Goal: Task Accomplishment & Management: Complete application form

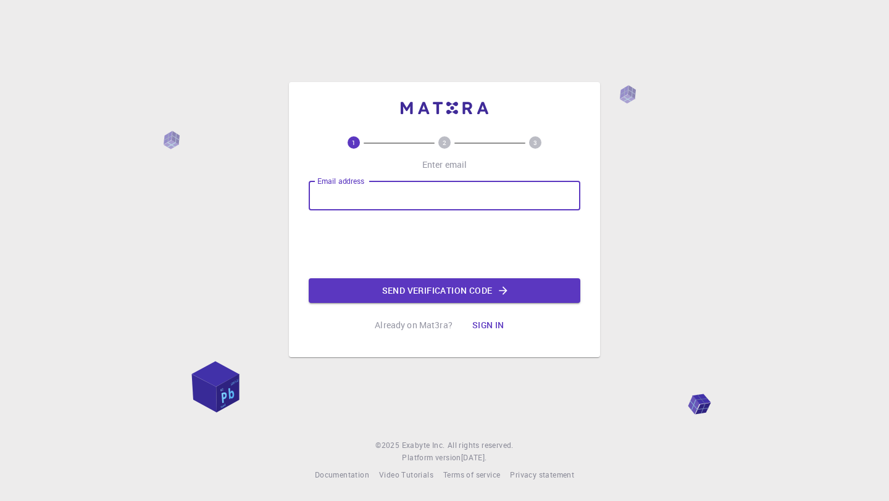
type input "[EMAIL_ADDRESS][DOMAIN_NAME]"
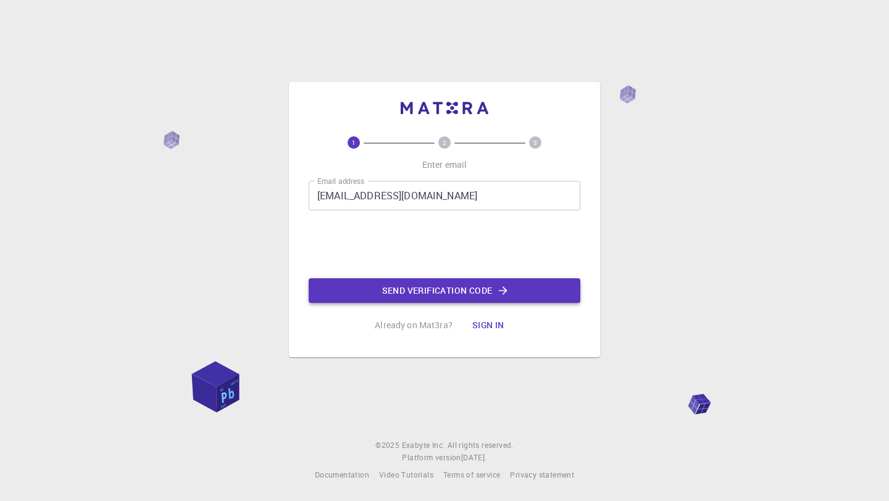
click at [418, 294] on button "Send verification code" at bounding box center [445, 290] width 272 height 25
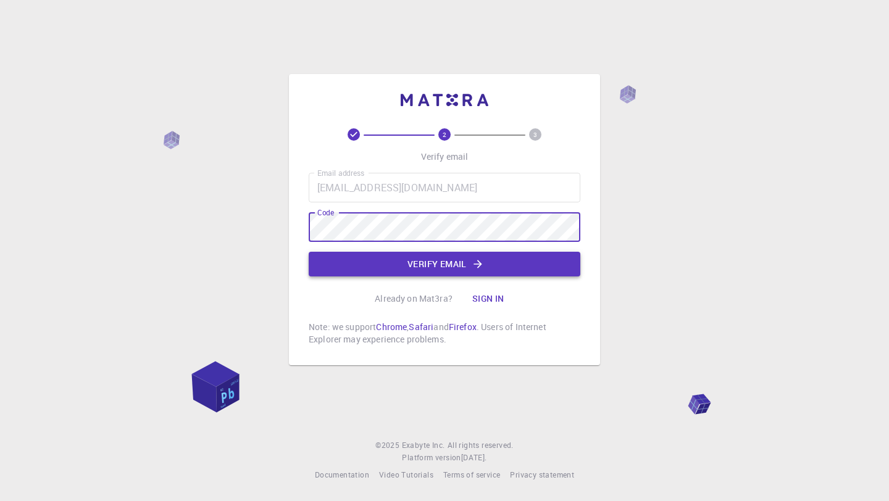
click at [422, 272] on button "Verify email" at bounding box center [445, 264] width 272 height 25
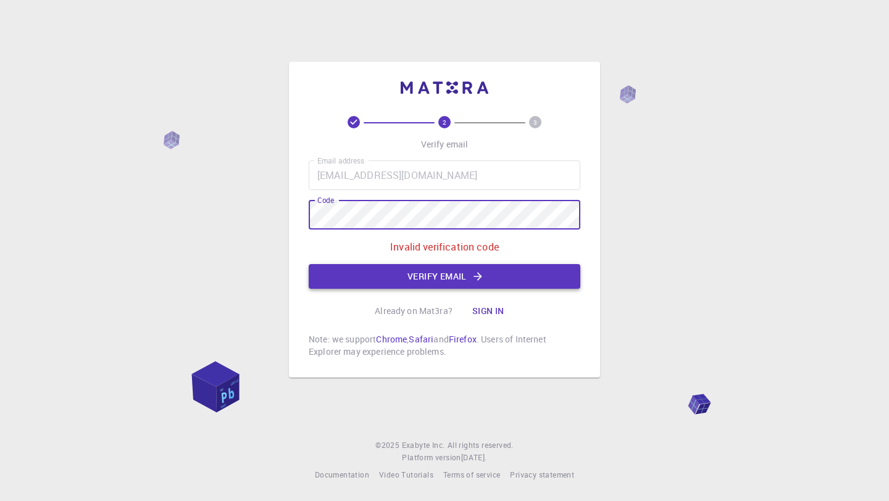
click at [436, 273] on button "Verify email" at bounding box center [445, 276] width 272 height 25
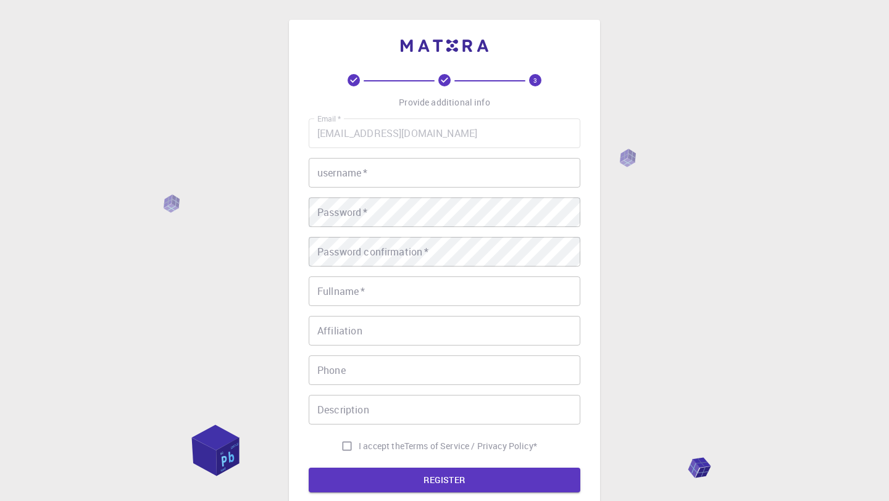
click at [384, 179] on input "username   *" at bounding box center [445, 173] width 272 height 30
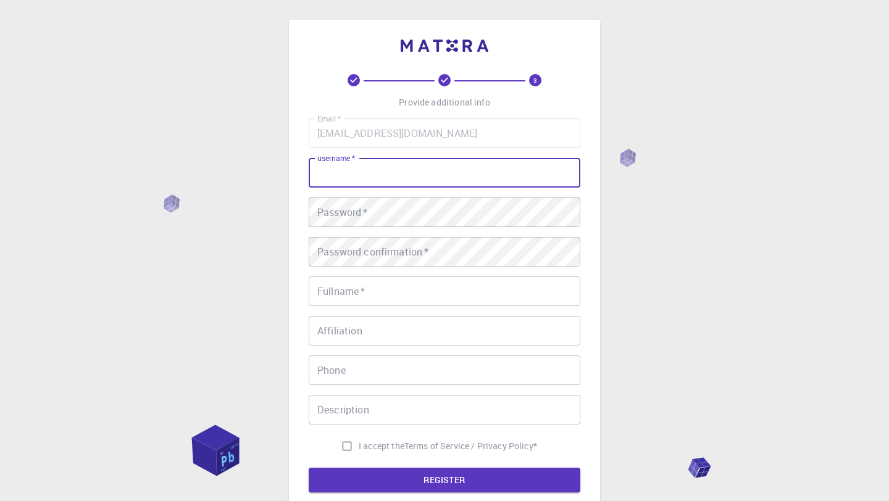
click at [384, 179] on input "username   *" at bounding box center [445, 173] width 272 height 30
type input "rogeriosmeireles"
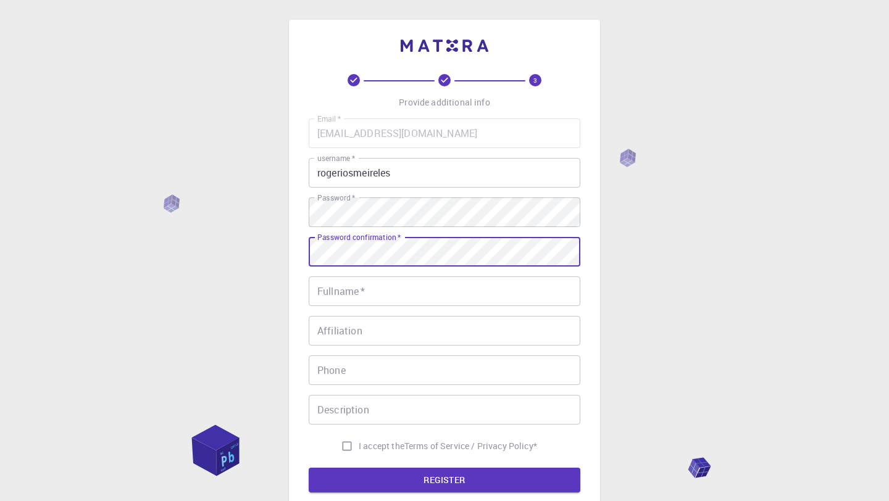
click at [406, 289] on input "Fullname   *" at bounding box center [445, 291] width 272 height 30
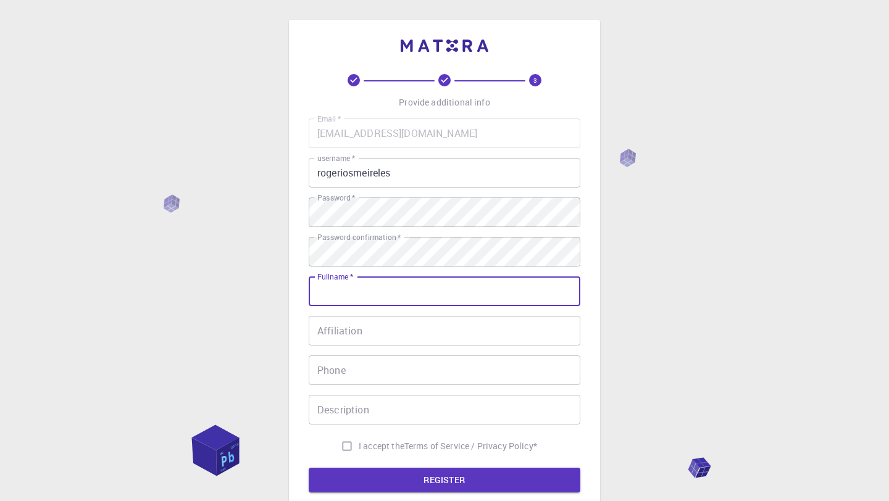
type input "rogerio"
type input "932678996"
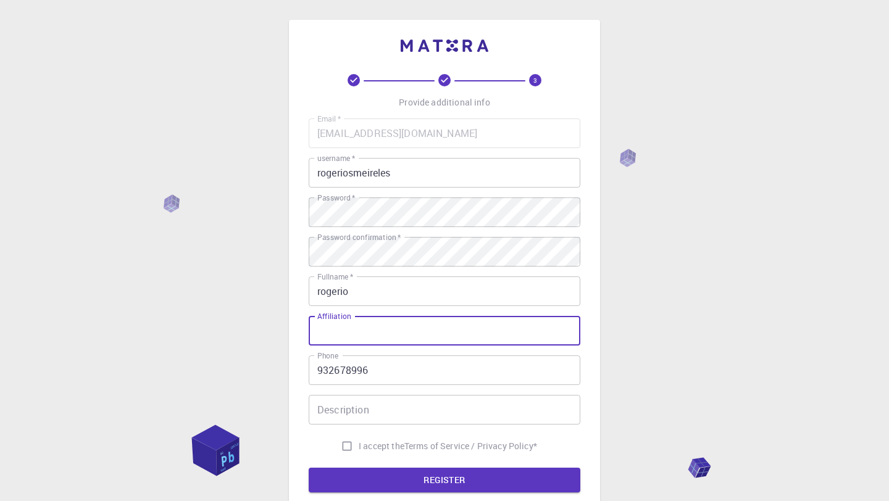
click at [384, 330] on input "Affiliation" at bounding box center [445, 331] width 272 height 30
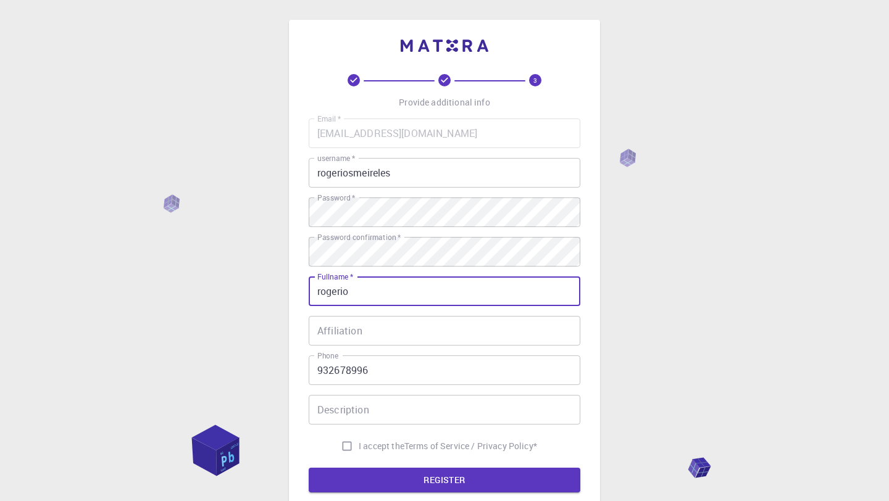
click at [375, 299] on input "rogerio" at bounding box center [445, 291] width 272 height 30
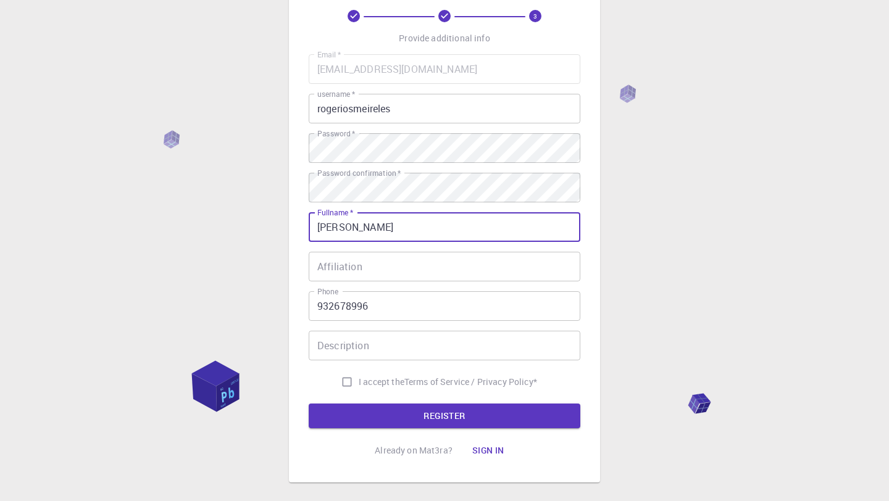
scroll to position [88, 0]
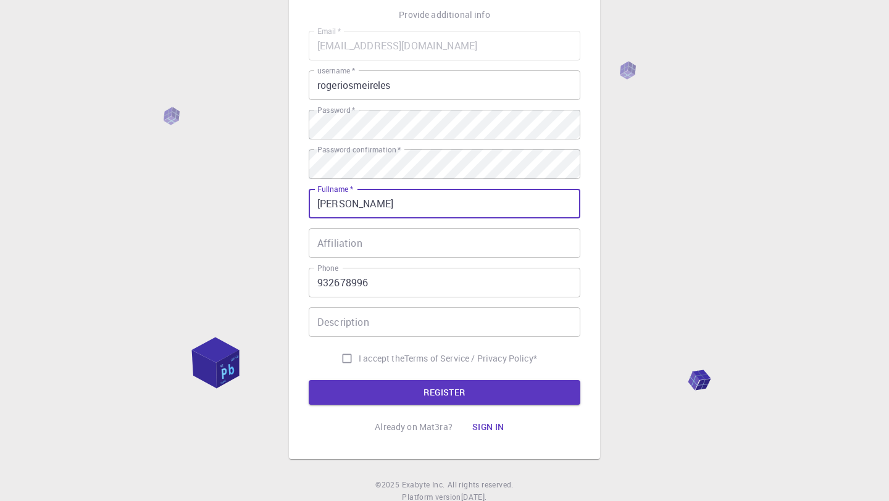
type input "[PERSON_NAME]"
click at [385, 325] on input "Description" at bounding box center [445, 322] width 272 height 30
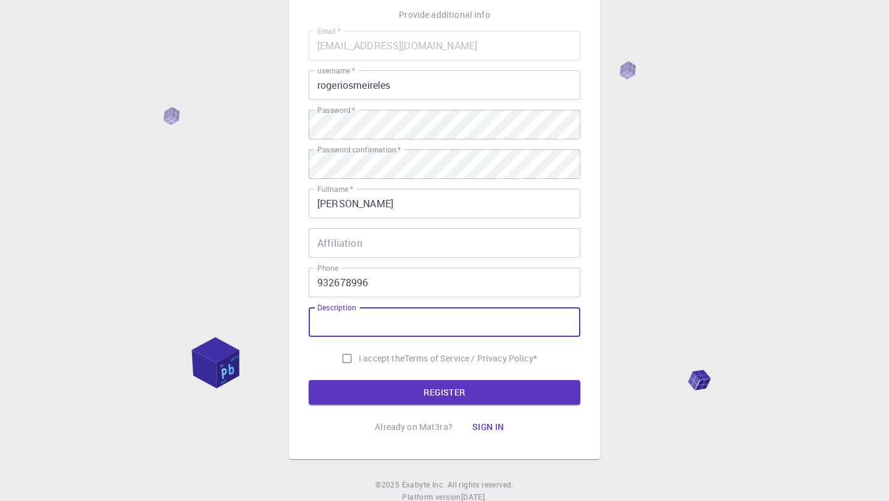
click at [385, 325] on input "Description" at bounding box center [445, 322] width 272 height 30
click at [344, 359] on input "I accept the Terms of Service / Privacy Policy *" at bounding box center [346, 358] width 23 height 23
checkbox input "true"
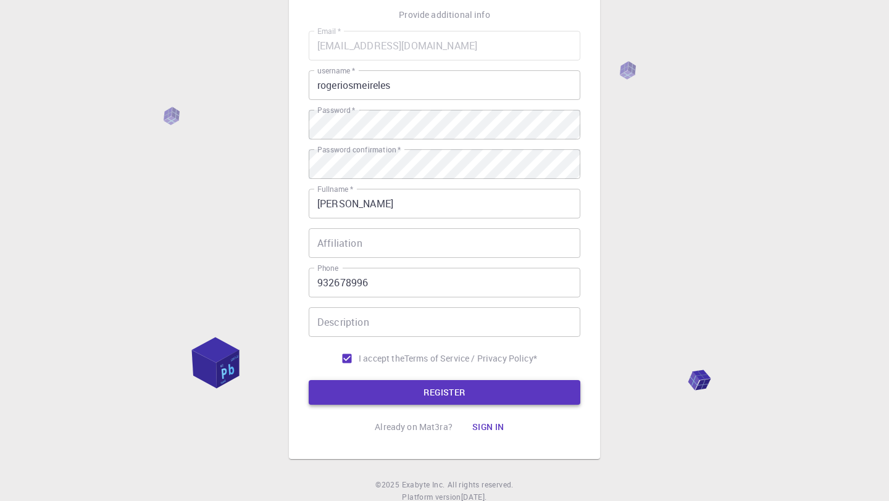
click at [401, 386] on button "REGISTER" at bounding box center [445, 392] width 272 height 25
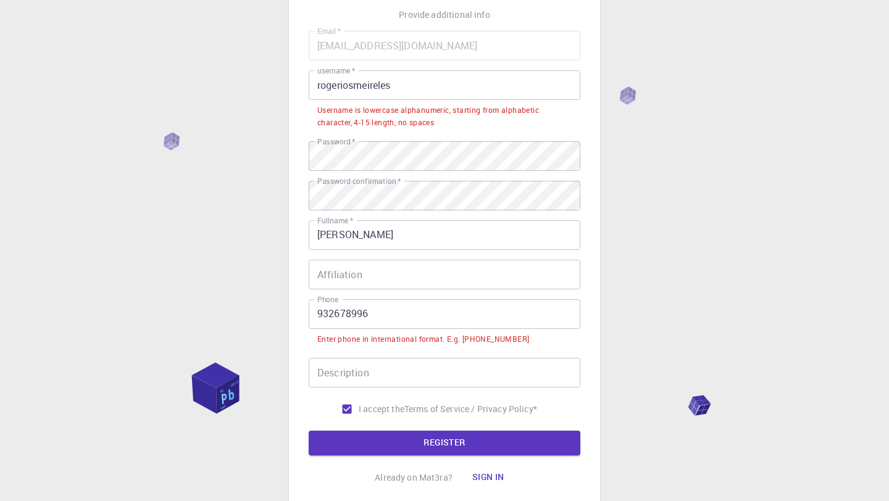
click at [312, 313] on input "932678996" at bounding box center [445, 314] width 272 height 30
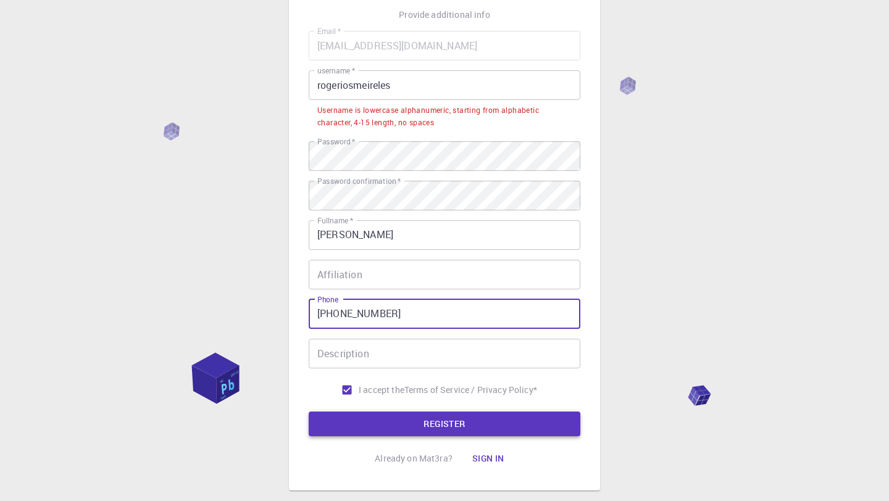
type input "[PHONE_NUMBER]"
click at [418, 428] on button "REGISTER" at bounding box center [445, 424] width 272 height 25
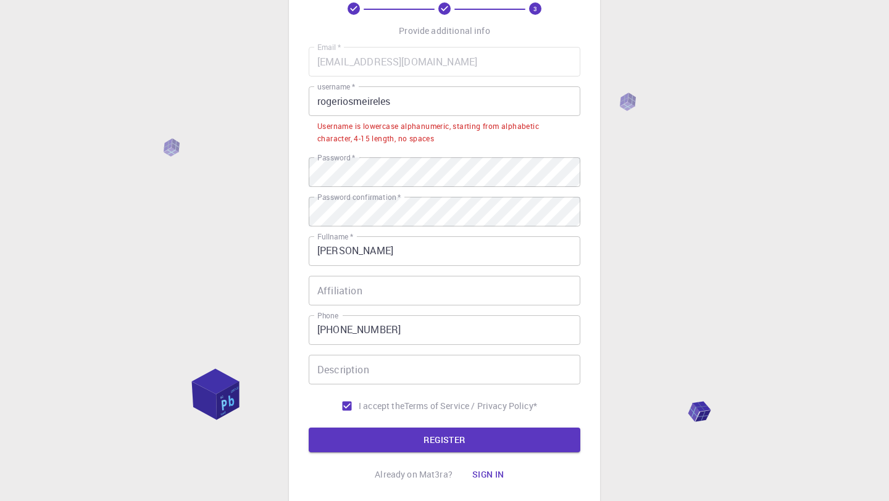
scroll to position [69, 0]
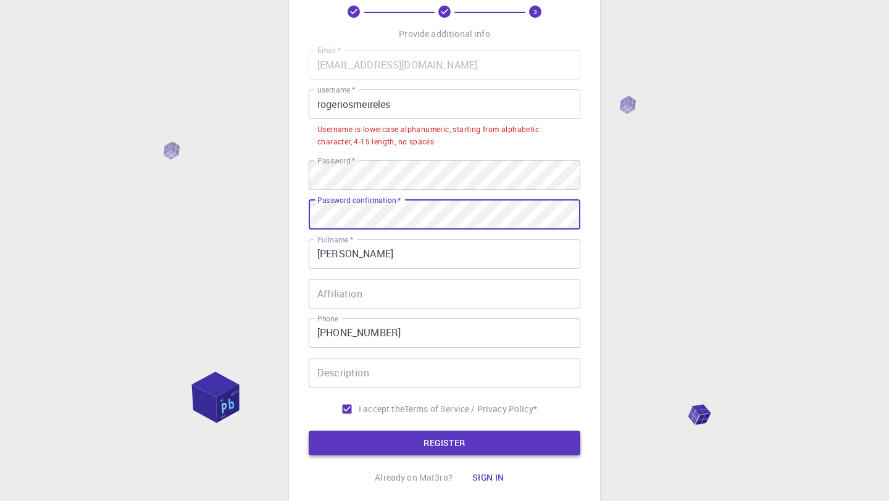
click at [435, 433] on button "REGISTER" at bounding box center [445, 443] width 272 height 25
click at [322, 104] on input "rogeriosmeireles" at bounding box center [445, 104] width 272 height 30
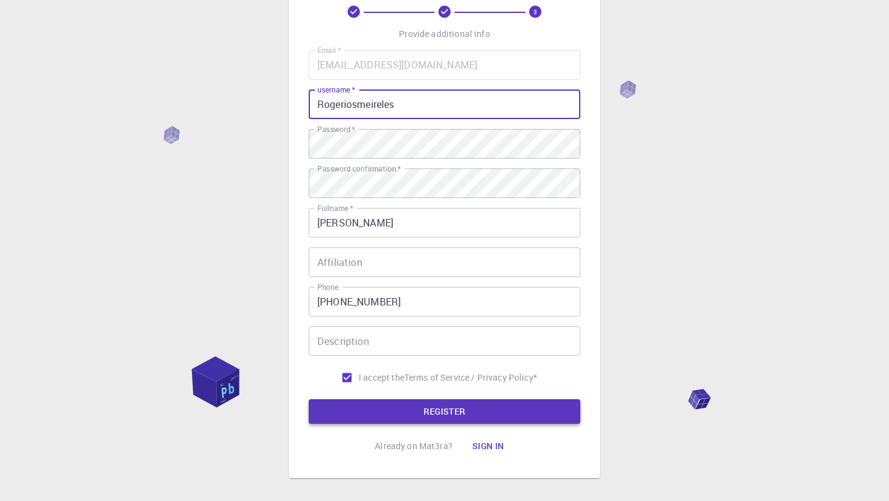
click at [461, 405] on button "REGISTER" at bounding box center [445, 411] width 272 height 25
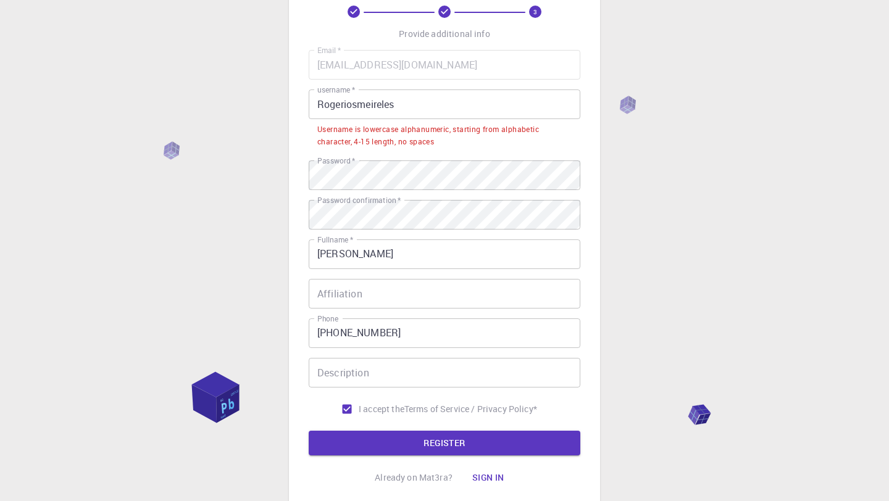
click at [324, 107] on input "Rogeriosmeireles" at bounding box center [445, 104] width 272 height 30
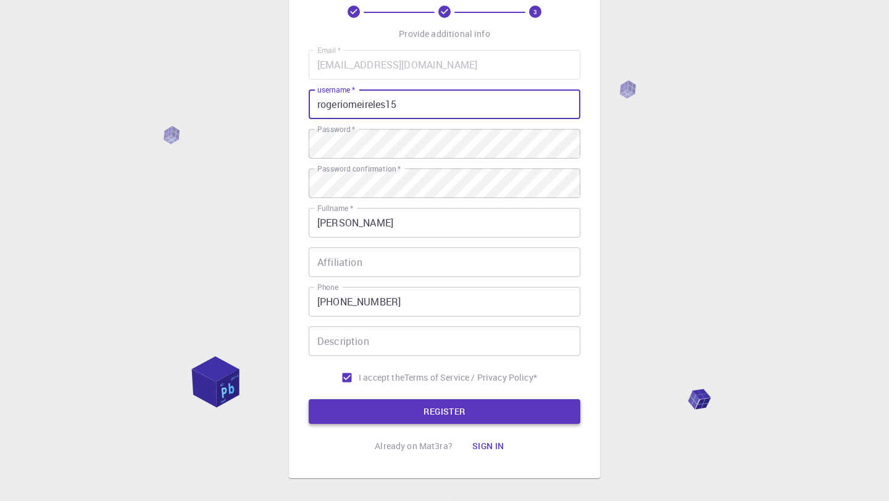
click at [415, 409] on button "REGISTER" at bounding box center [445, 411] width 272 height 25
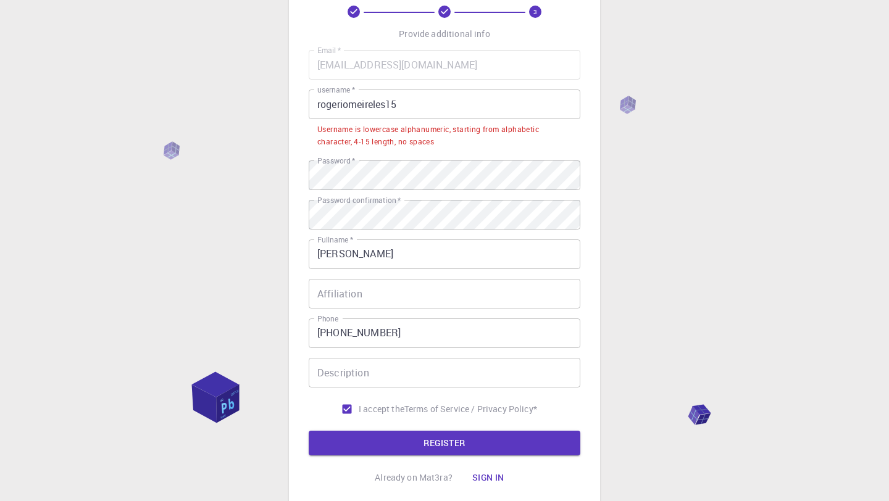
click at [407, 109] on input "rogeriomeireles15" at bounding box center [445, 104] width 272 height 30
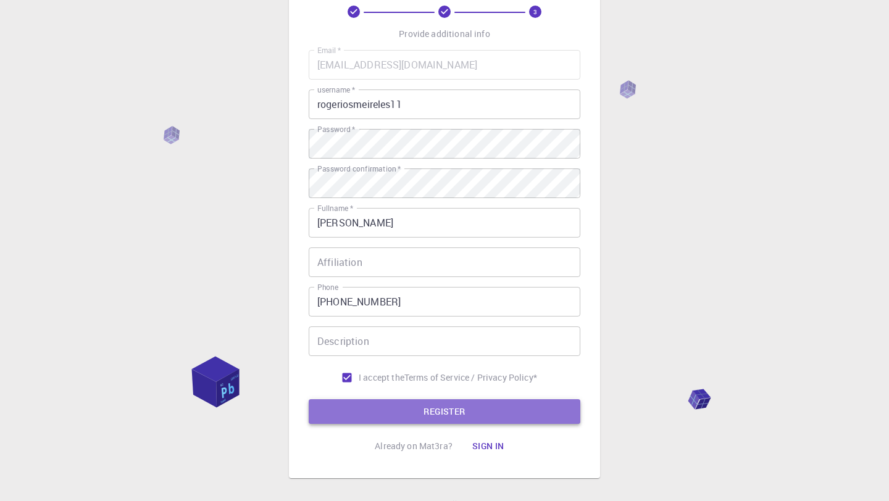
click at [473, 405] on button "REGISTER" at bounding box center [445, 411] width 272 height 25
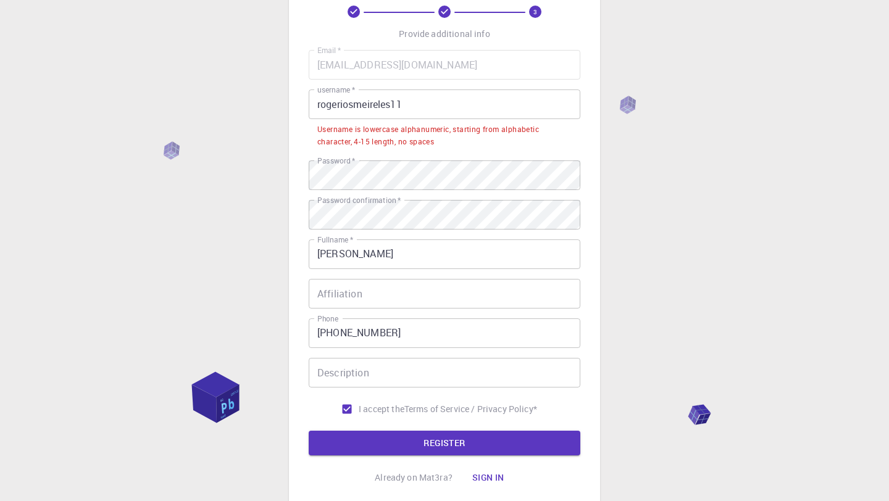
click at [420, 102] on input "rogeriosmeireles11" at bounding box center [445, 104] width 272 height 30
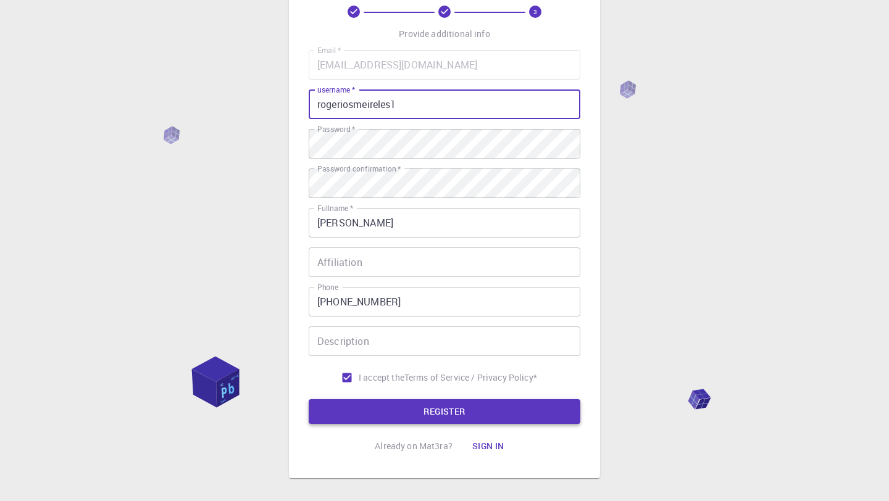
click at [462, 409] on button "REGISTER" at bounding box center [445, 411] width 272 height 25
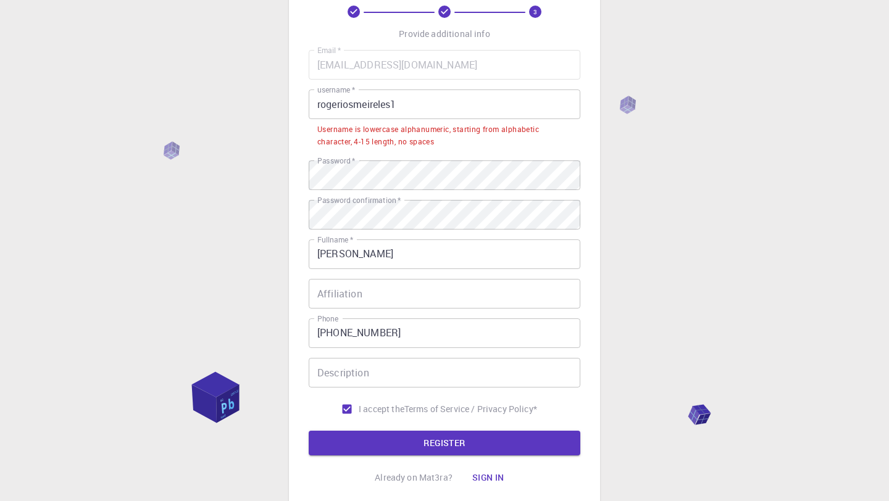
click at [412, 102] on input "rogeriosmeireles1" at bounding box center [445, 104] width 272 height 30
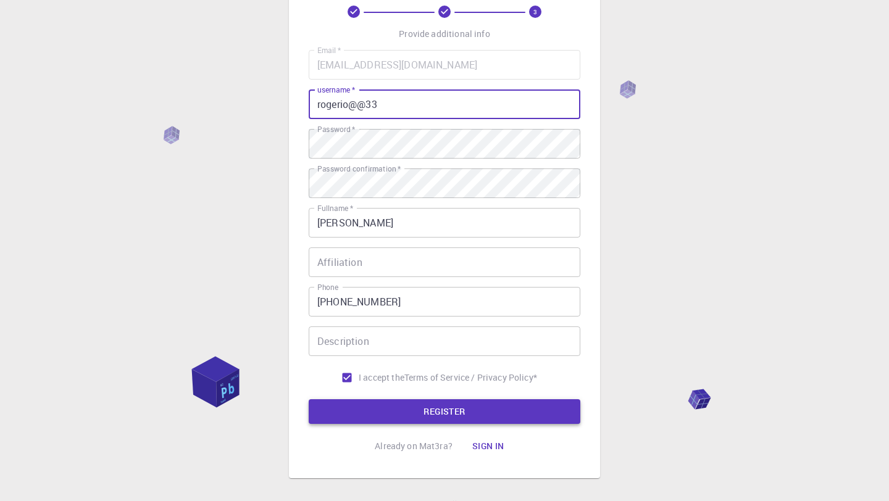
click at [461, 409] on button "REGISTER" at bounding box center [445, 411] width 272 height 25
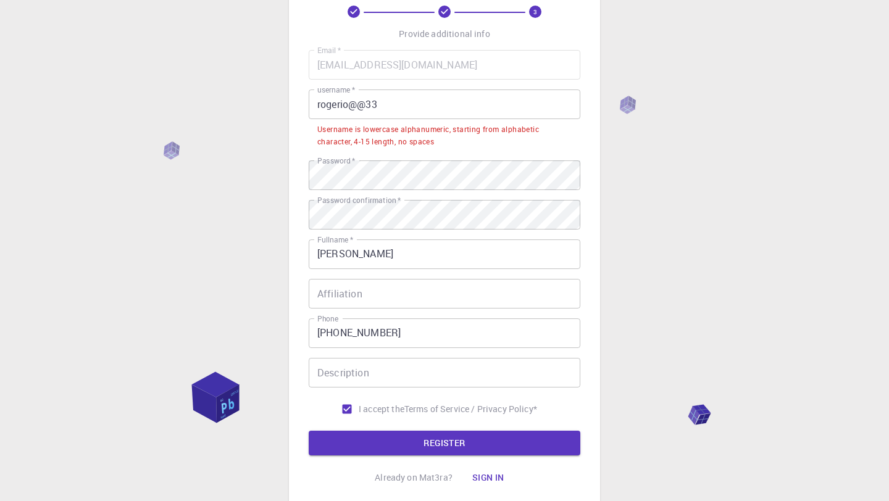
click at [393, 110] on input "rogerio@@33" at bounding box center [445, 104] width 272 height 30
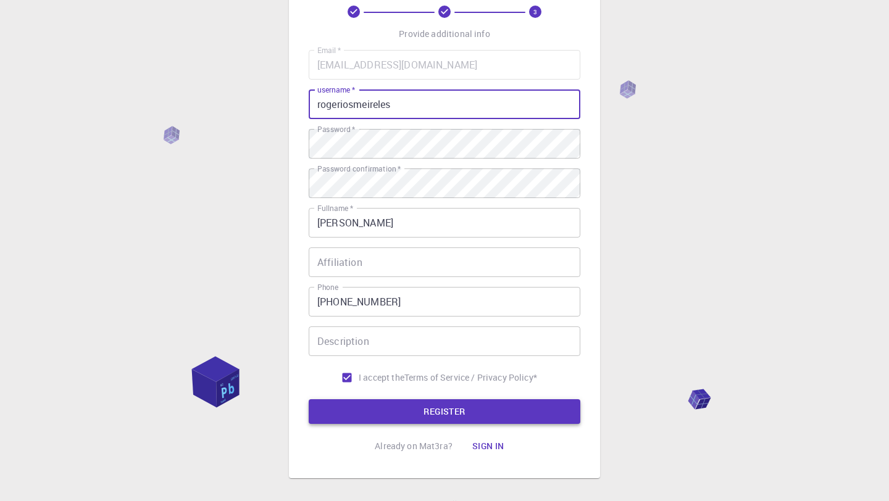
click at [476, 417] on button "REGISTER" at bounding box center [445, 411] width 272 height 25
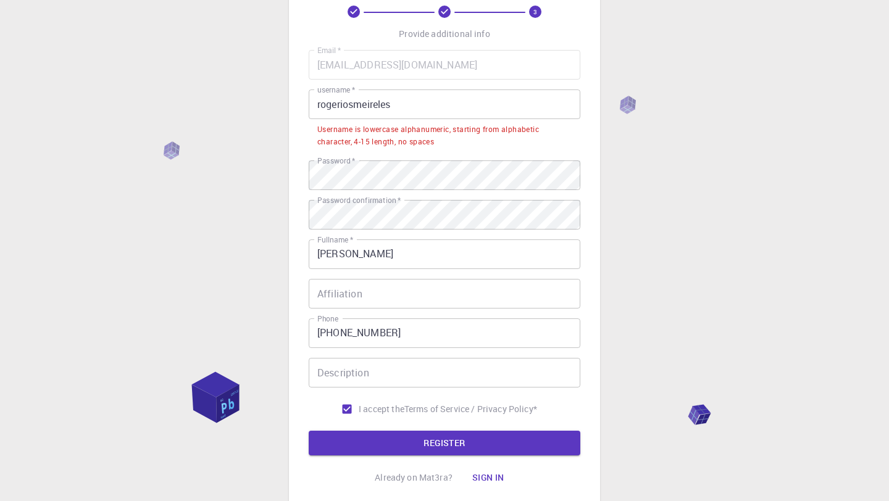
click at [401, 103] on input "rogeriosmeireles" at bounding box center [445, 104] width 272 height 30
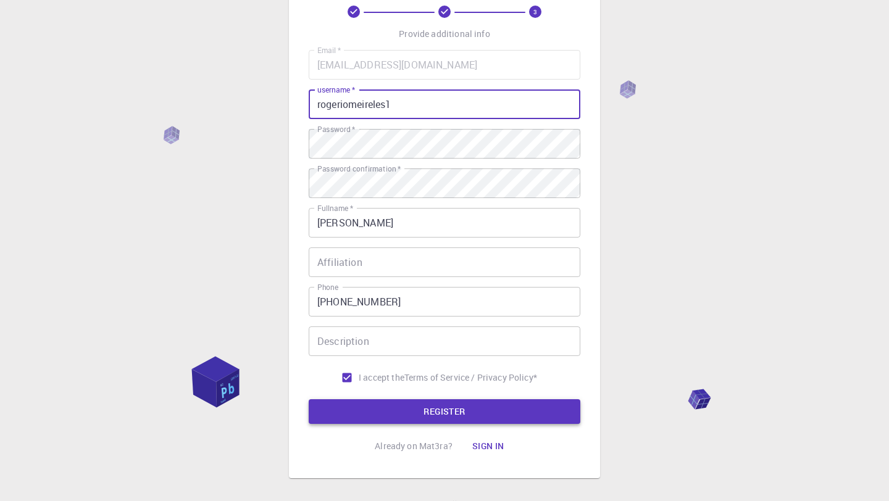
click at [460, 407] on button "REGISTER" at bounding box center [445, 411] width 272 height 25
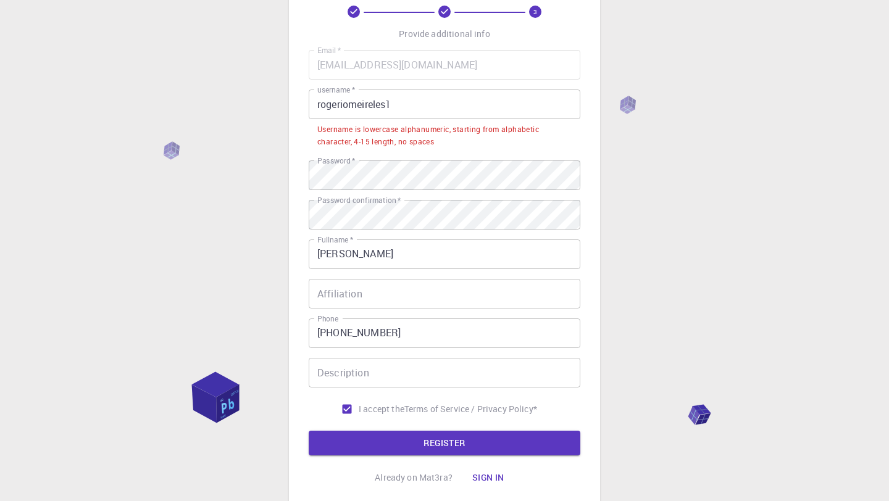
click at [388, 105] on input "rogeriomeireles1" at bounding box center [445, 104] width 272 height 30
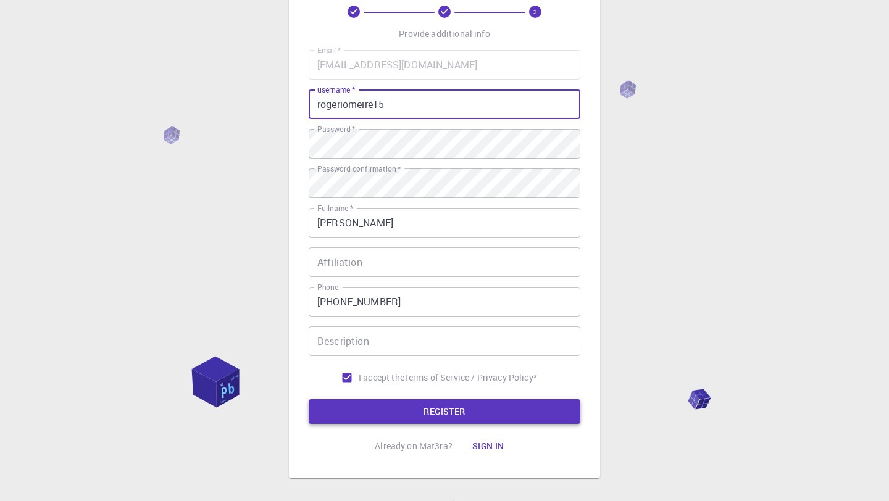
type input "rogeriomeire15"
click at [451, 407] on button "REGISTER" at bounding box center [445, 411] width 272 height 25
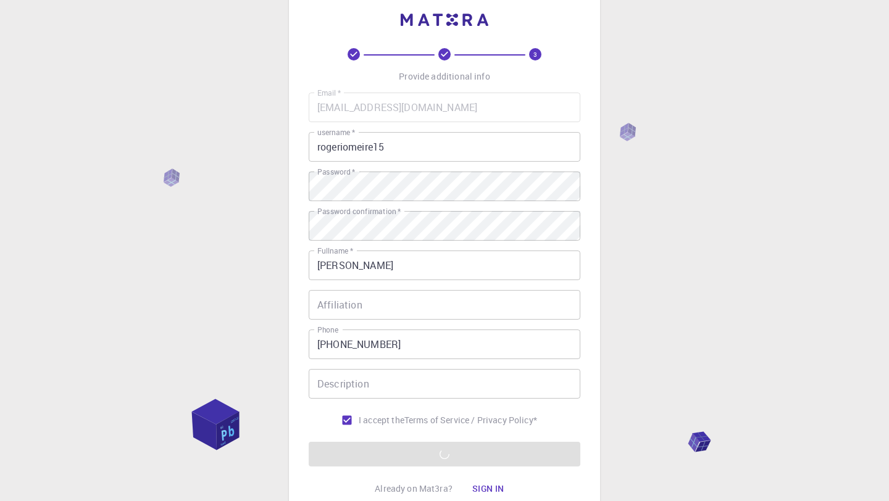
scroll to position [0, 0]
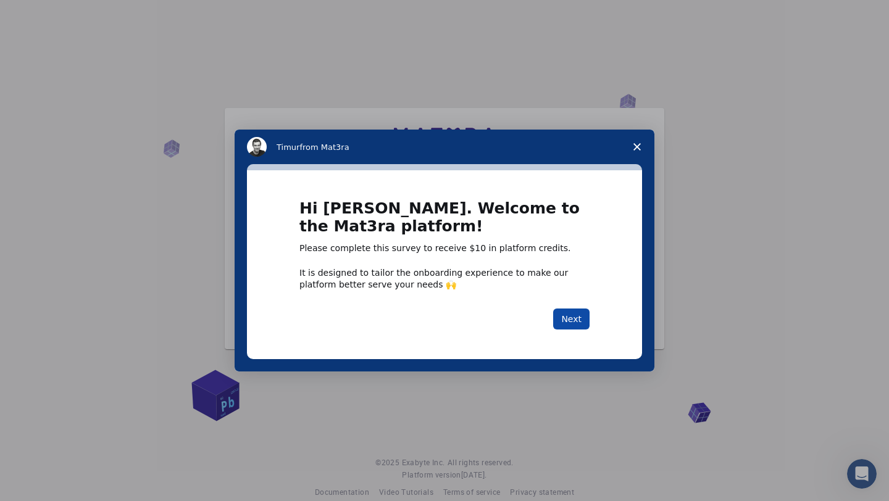
click at [575, 320] on button "Next" at bounding box center [571, 319] width 36 height 21
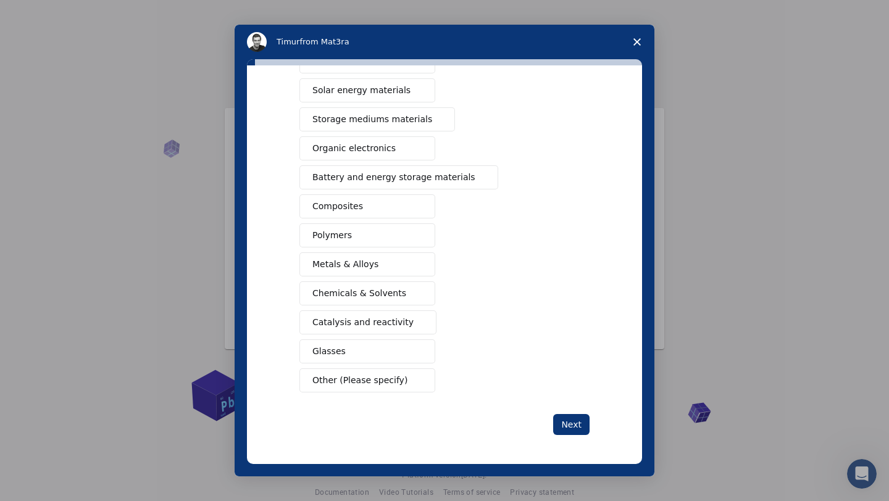
scroll to position [94, 0]
click at [393, 390] on button "Other (Please specify)" at bounding box center [367, 380] width 136 height 24
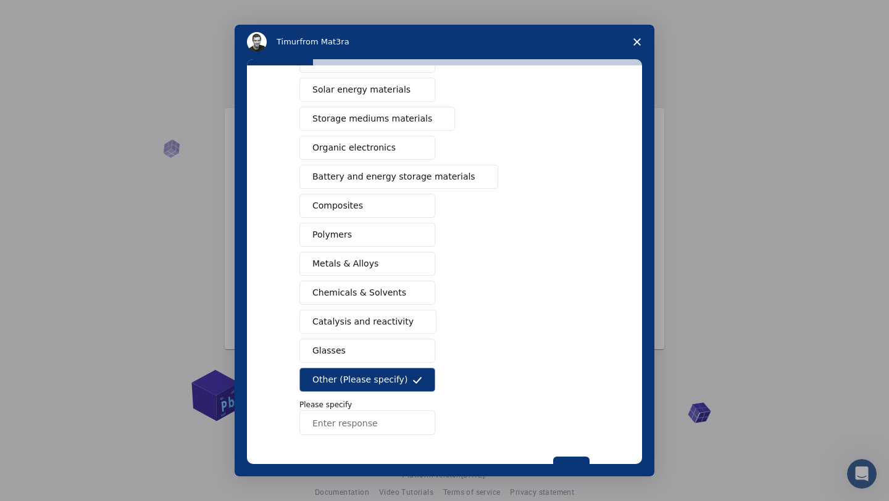
click at [396, 416] on input "Enter response" at bounding box center [367, 422] width 136 height 25
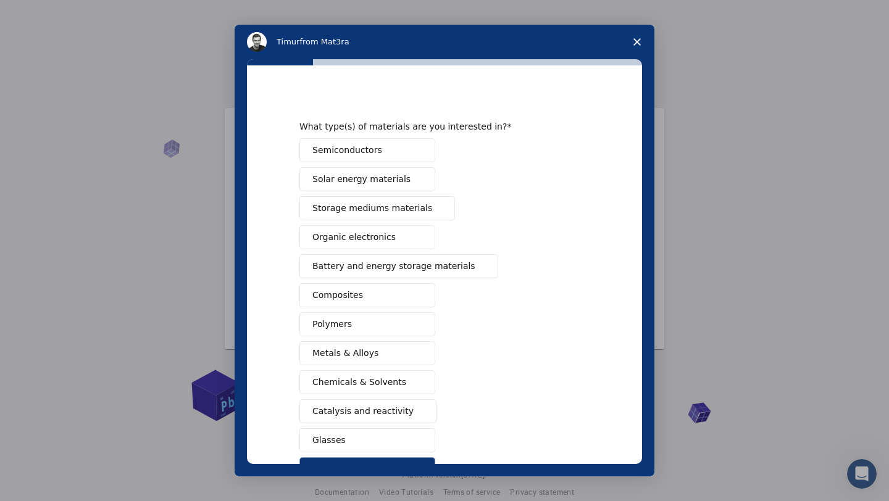
scroll to position [0, 0]
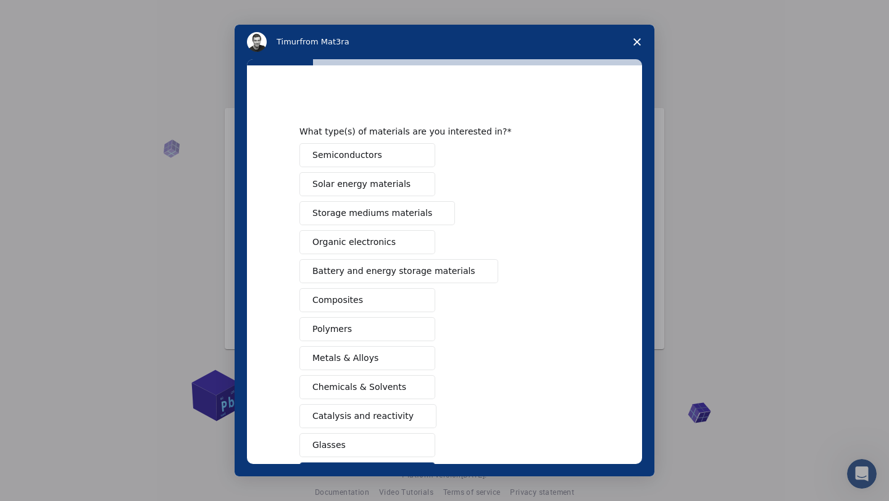
click at [374, 193] on button "Solar energy materials" at bounding box center [367, 184] width 136 height 24
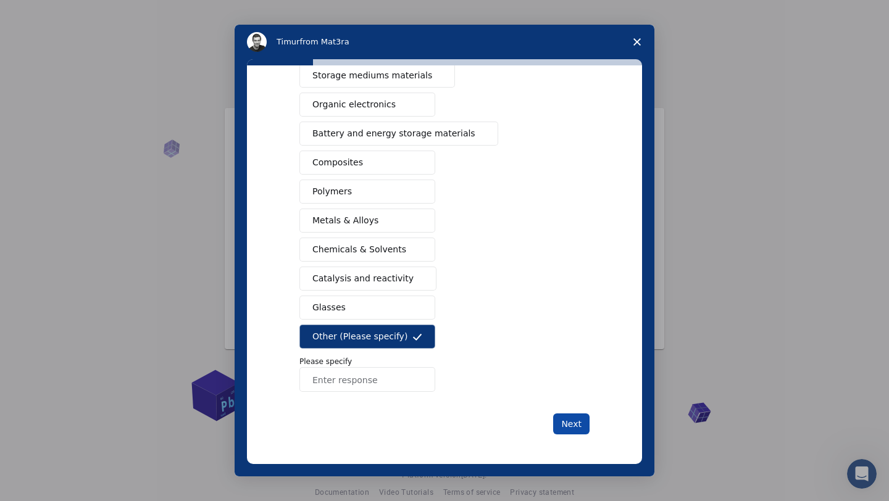
click at [568, 427] on button "Next" at bounding box center [571, 423] width 36 height 21
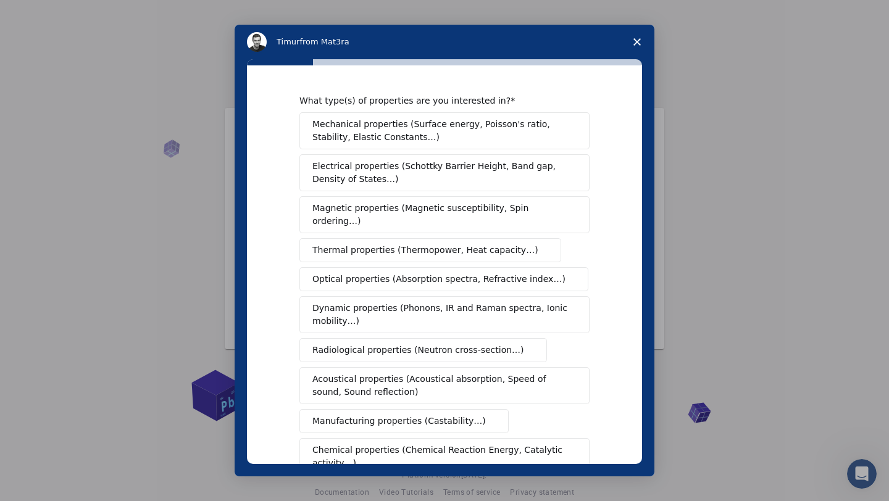
scroll to position [171, 0]
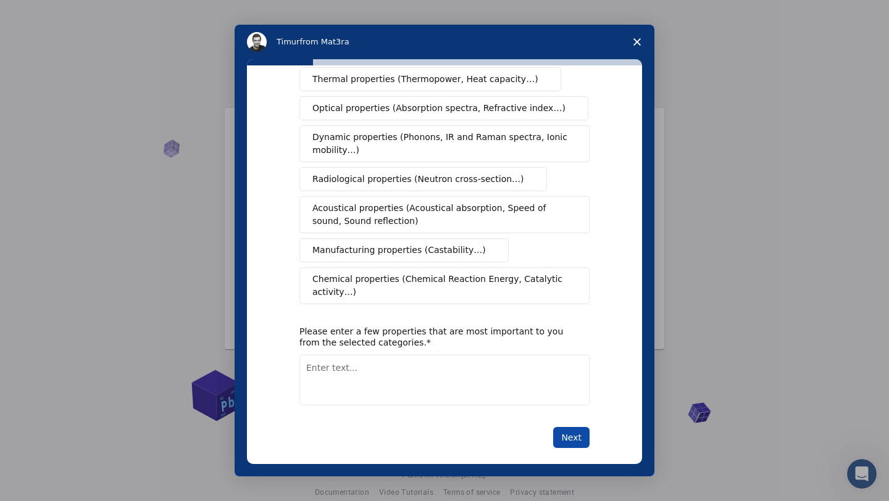
click at [568, 427] on button "Next" at bounding box center [571, 437] width 36 height 21
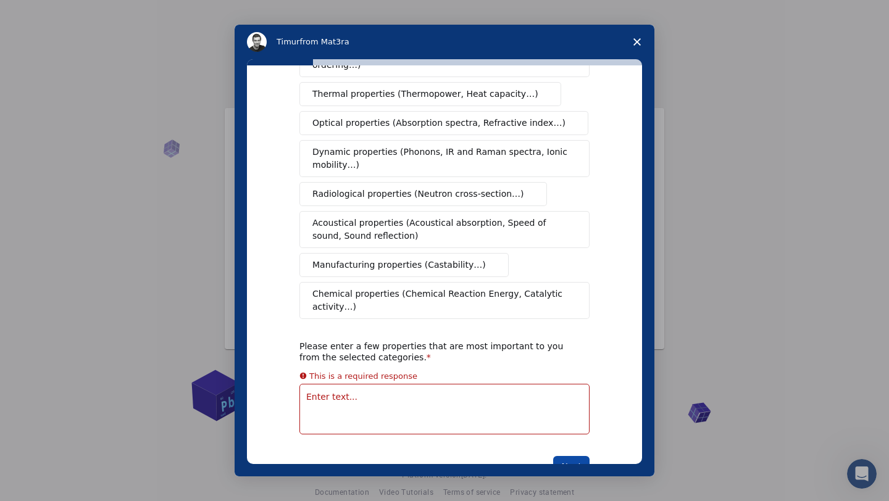
scroll to position [30, 0]
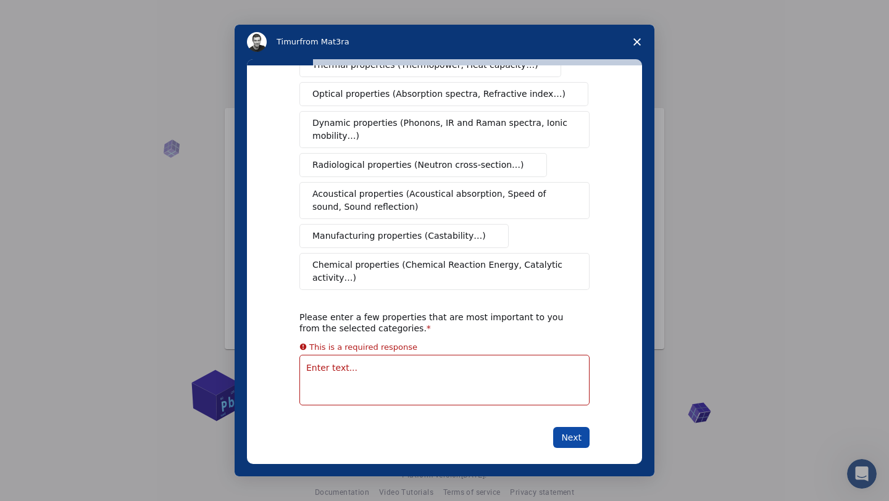
click at [570, 427] on button "Next" at bounding box center [571, 437] width 36 height 21
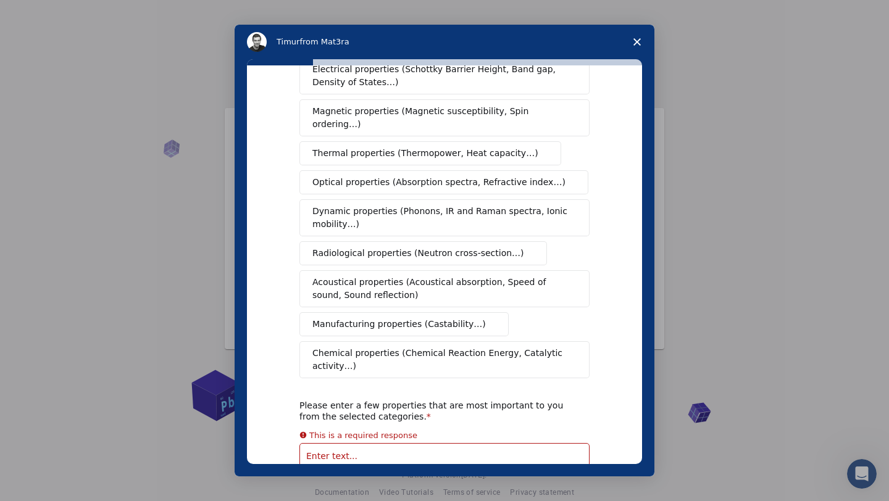
scroll to position [200, 0]
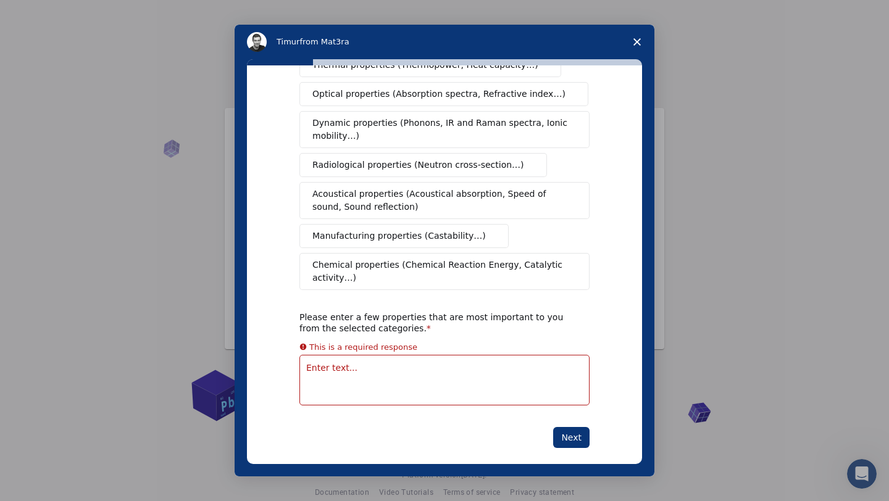
click at [404, 230] on span "Manufacturing properties (Castability…)" at bounding box center [398, 236] width 173 height 13
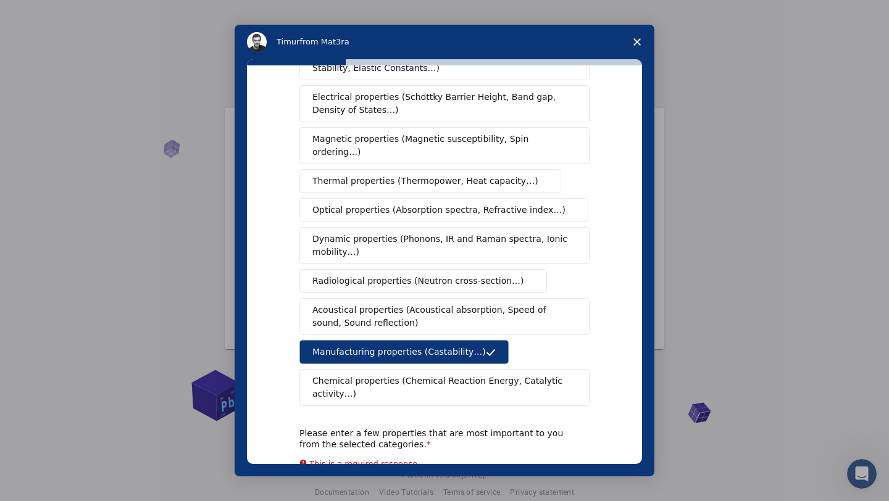
scroll to position [0, 0]
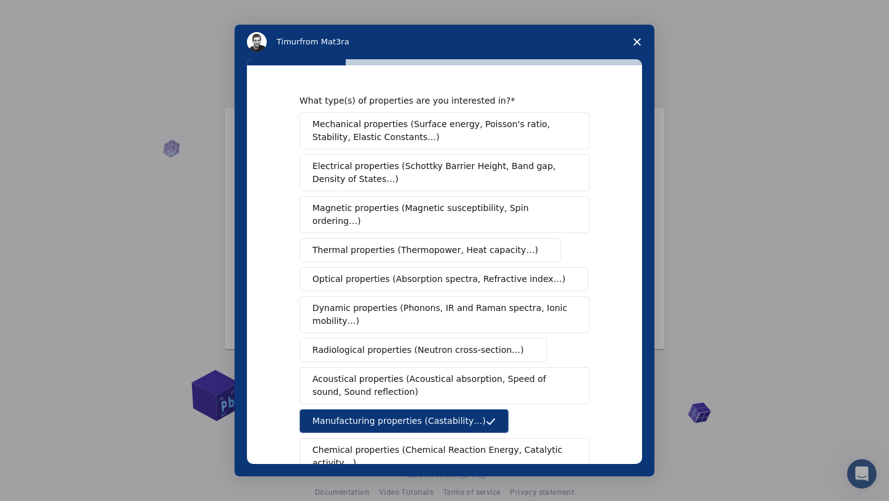
click at [390, 173] on span "Electrical properties (Schottky Barrier Height, Band gap, Density of States…)" at bounding box center [440, 173] width 257 height 26
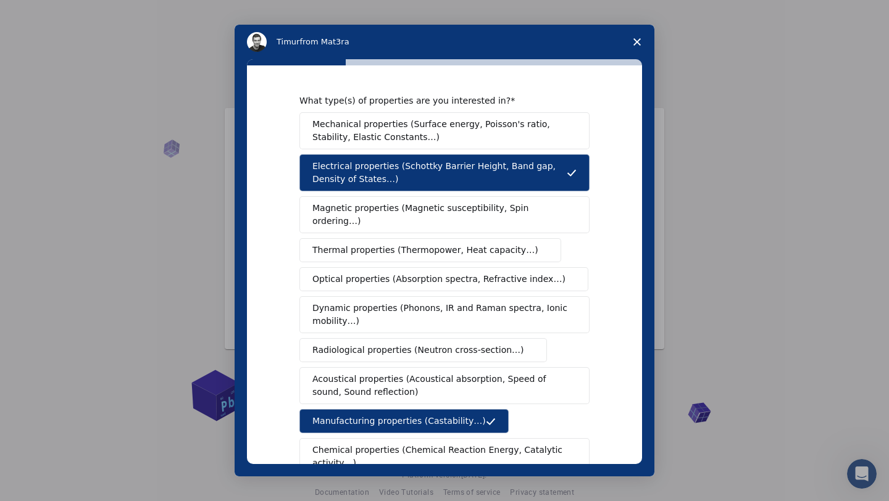
click at [638, 39] on polygon "Close survey" at bounding box center [636, 41] width 7 height 7
